Goal: Find contact information: Find contact information

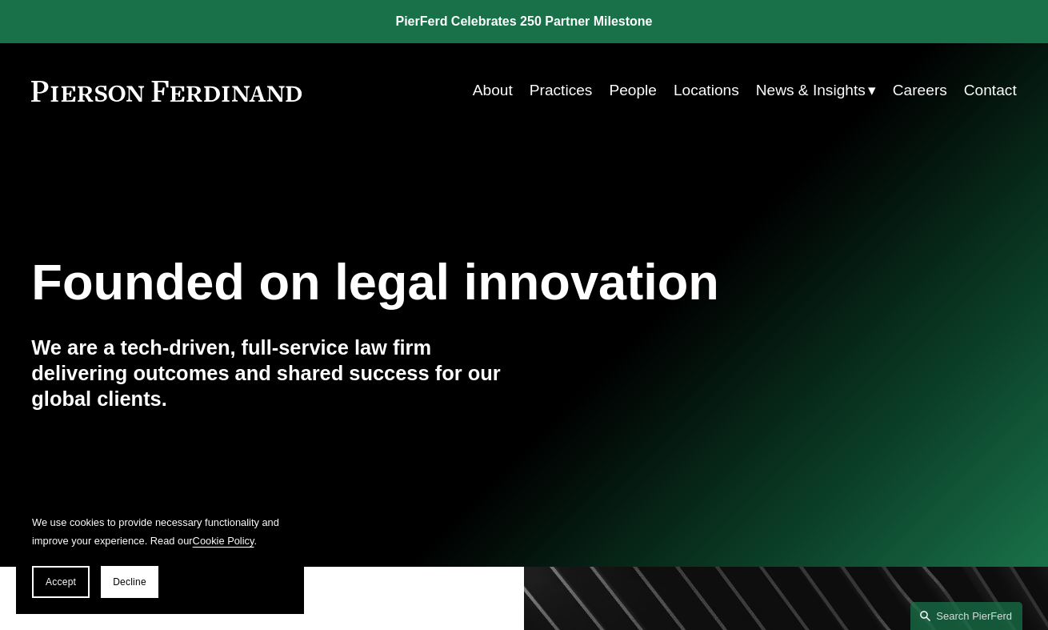
click at [710, 85] on link "Locations" at bounding box center [707, 90] width 66 height 30
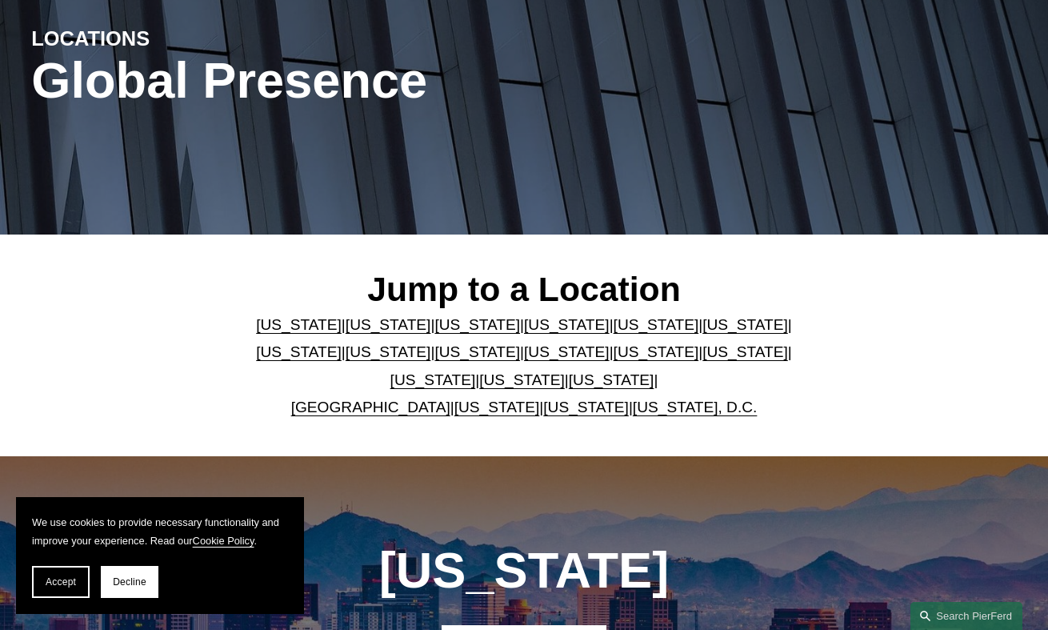
scroll to position [257, 0]
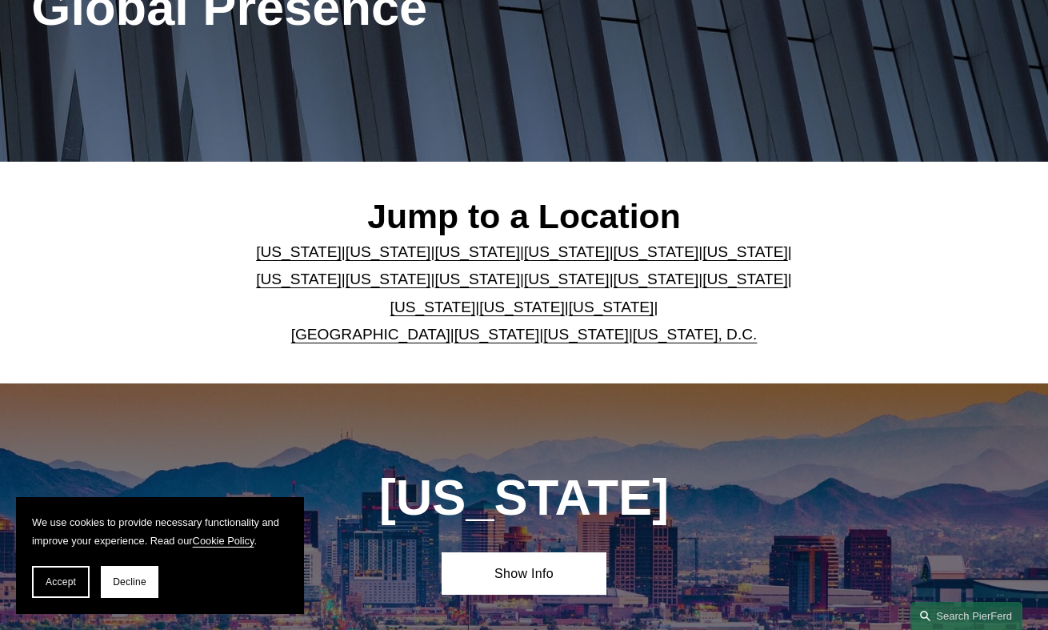
click at [614, 286] on link "[US_STATE]" at bounding box center [657, 278] width 86 height 17
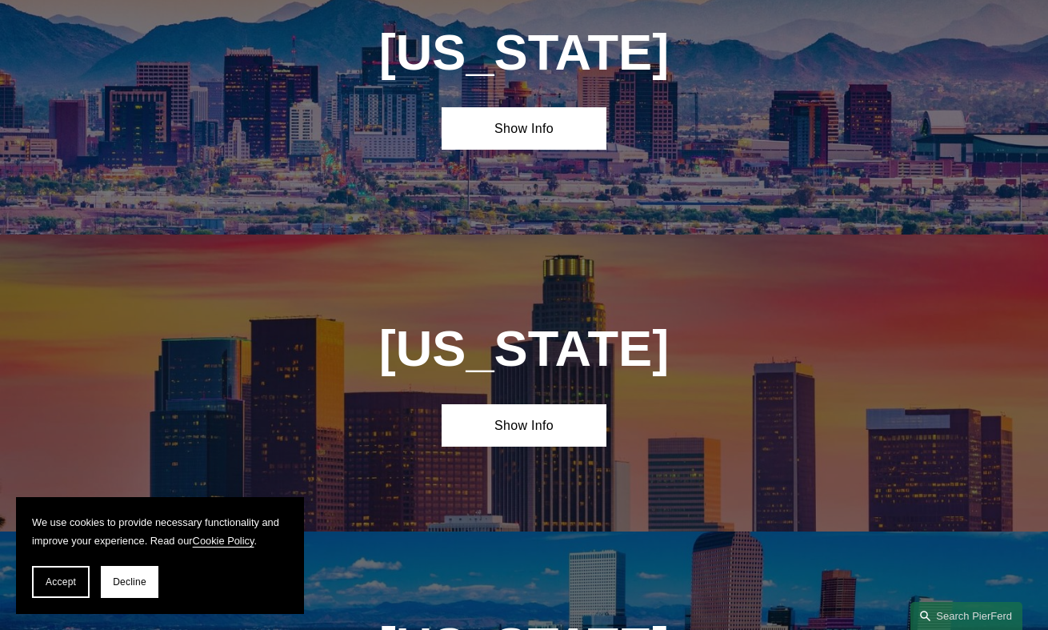
scroll to position [3603, 0]
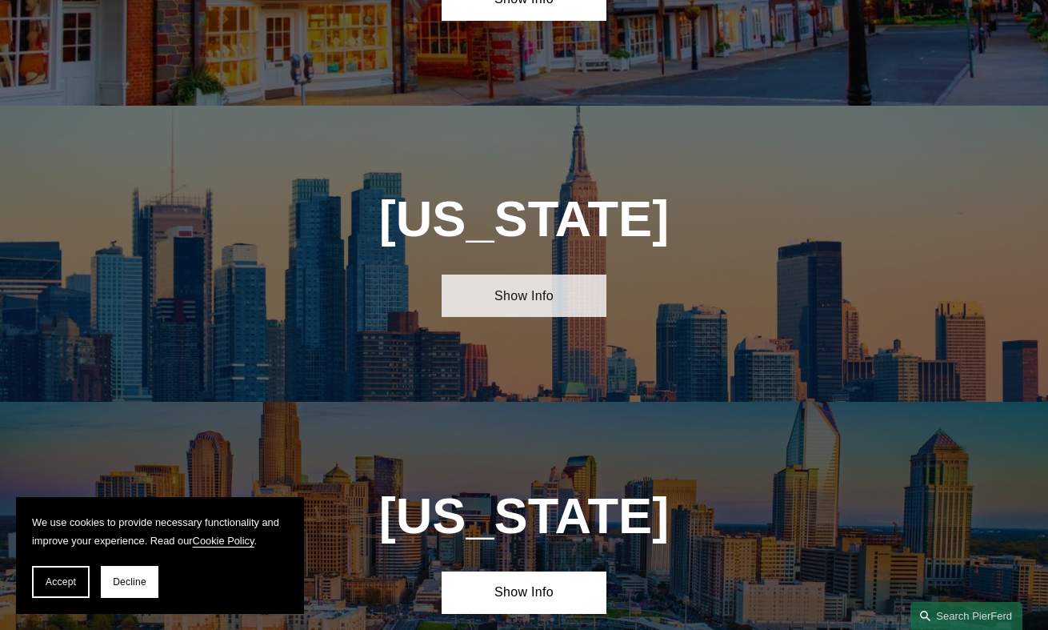
click at [510, 274] on link "Show Info" at bounding box center [524, 295] width 164 height 42
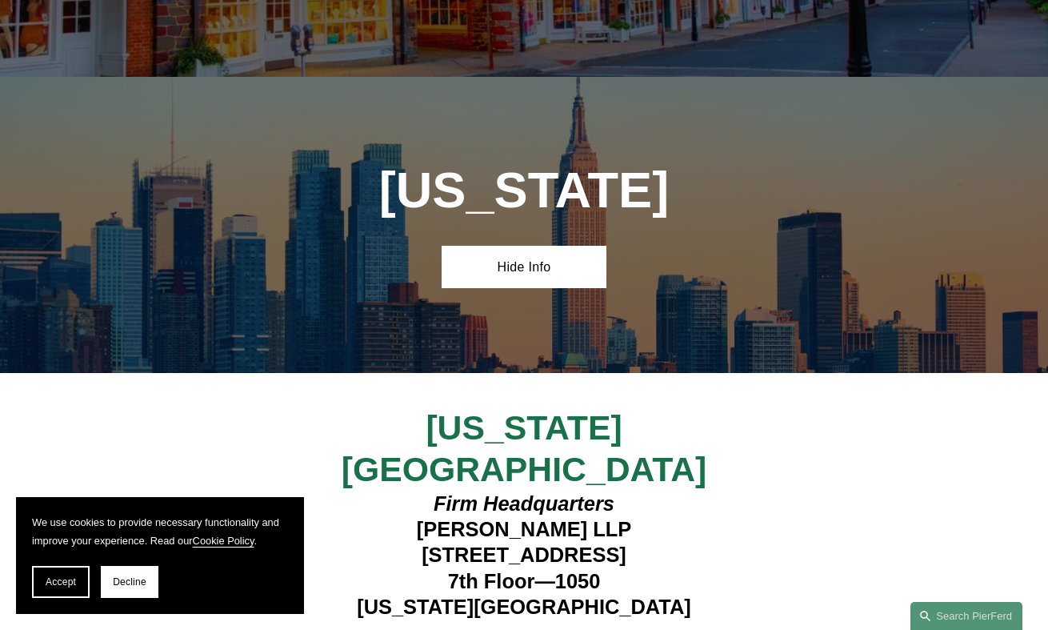
scroll to position [3684, 0]
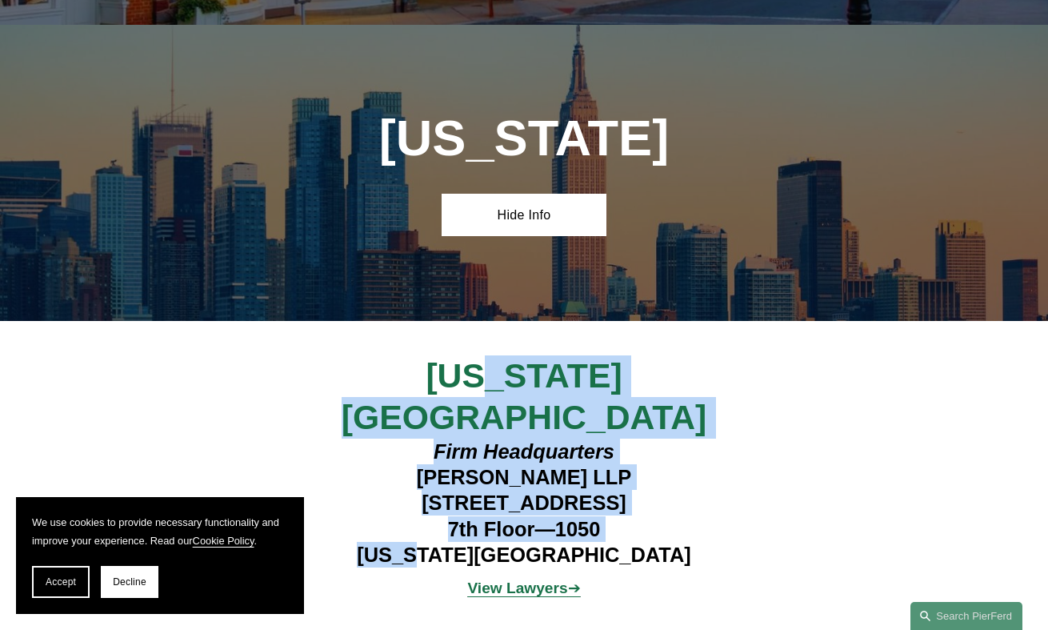
drag, startPoint x: 470, startPoint y: 278, endPoint x: 490, endPoint y: 411, distance: 135.1
click at [491, 411] on div "New York City Firm Headquarters Pierson Ferdinand LLP 1270 Avenue of the Americ…" at bounding box center [524, 482] width 1048 height 254
click at [490, 438] on h4 "Firm Headquarters Pierson Ferdinand LLP 1270 Avenue of the Americas 7th Floor—1…" at bounding box center [523, 502] width 410 height 129
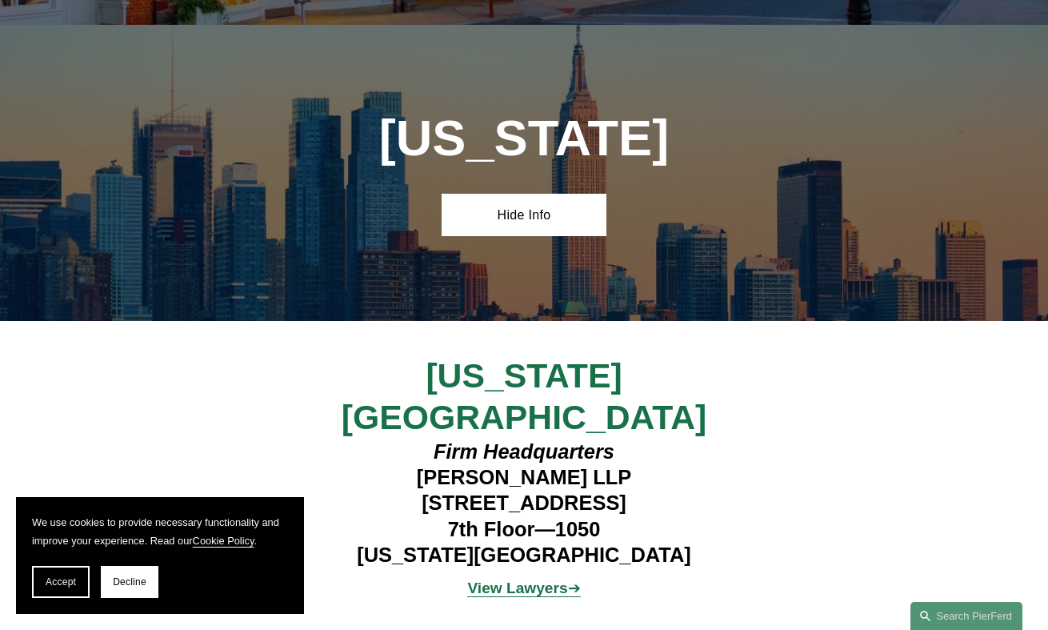
click at [490, 438] on h4 "Firm Headquarters Pierson Ferdinand LLP 1270 Avenue of the Americas 7th Floor—1…" at bounding box center [523, 502] width 410 height 129
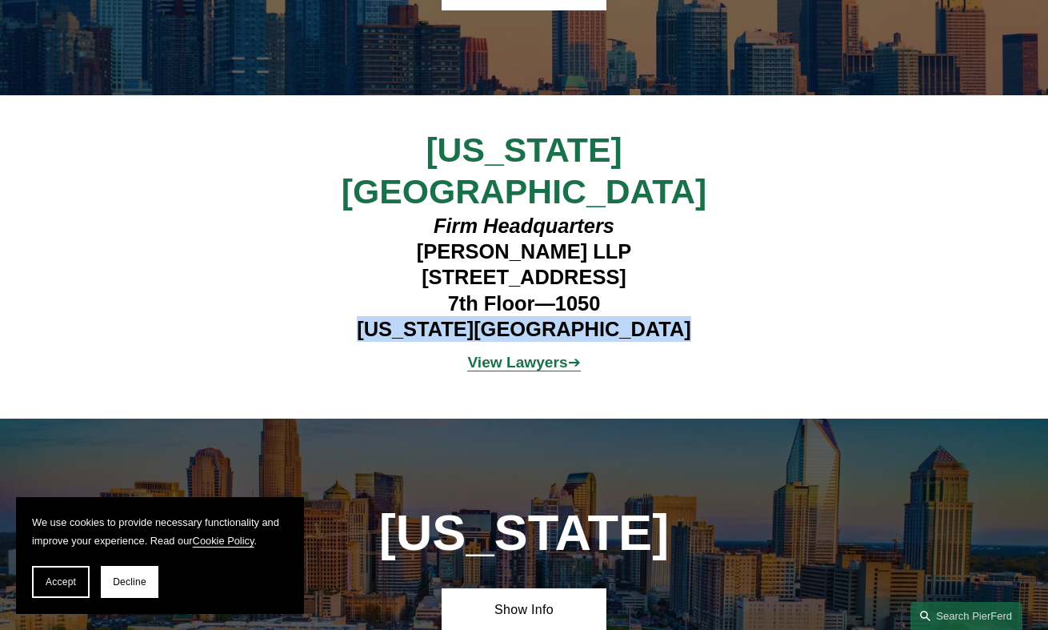
scroll to position [3861, 0]
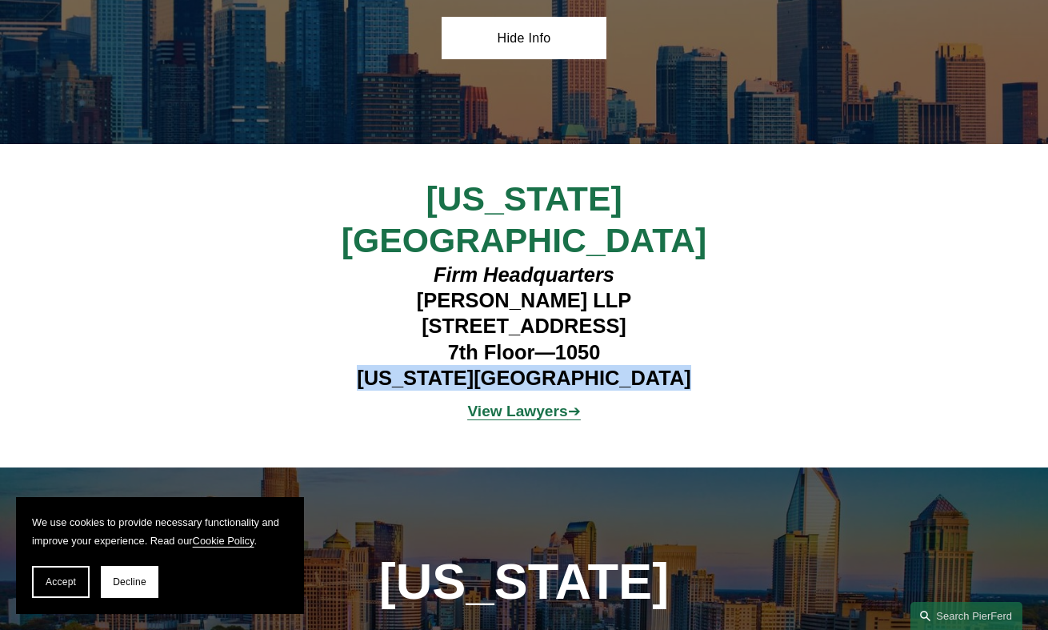
click at [512, 402] on strong "View Lawyers" at bounding box center [517, 410] width 100 height 17
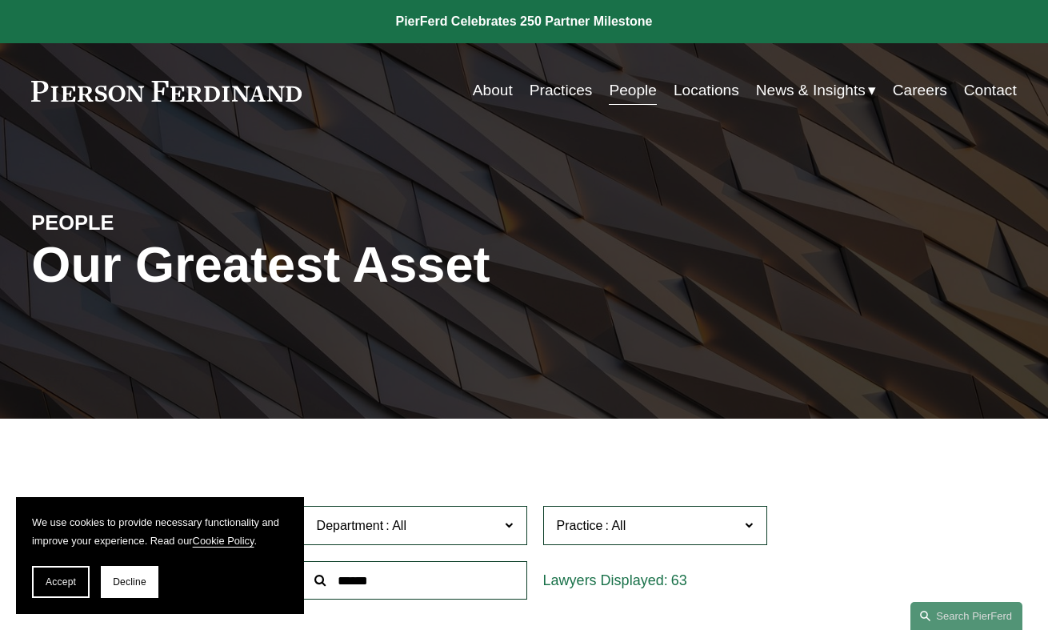
click at [929, 91] on link "Careers" at bounding box center [920, 90] width 54 height 30
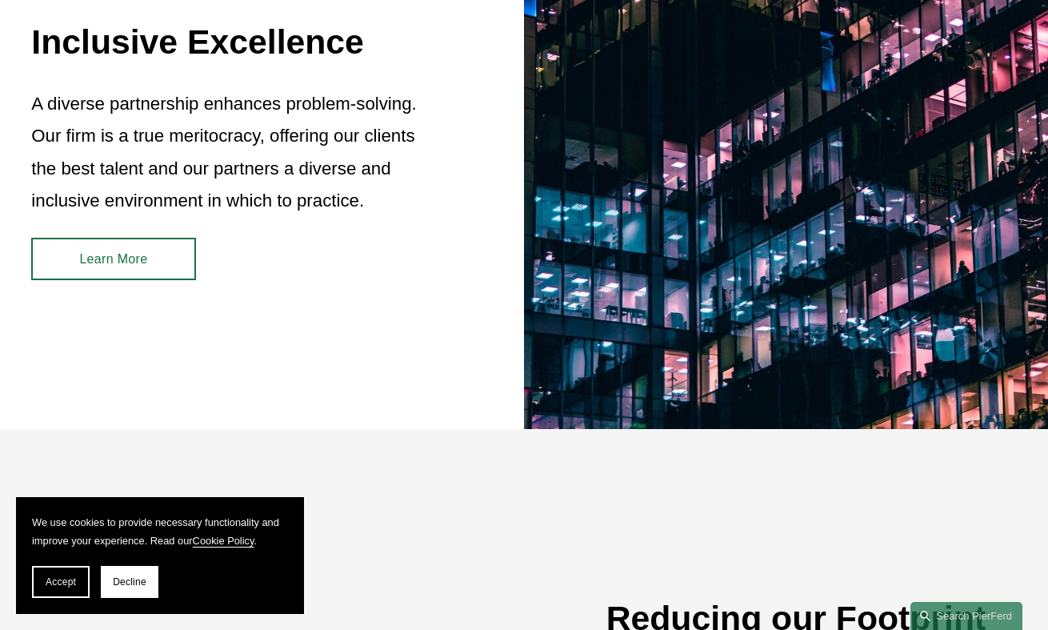
scroll to position [2056, 0]
